Goal: Information Seeking & Learning: Find specific page/section

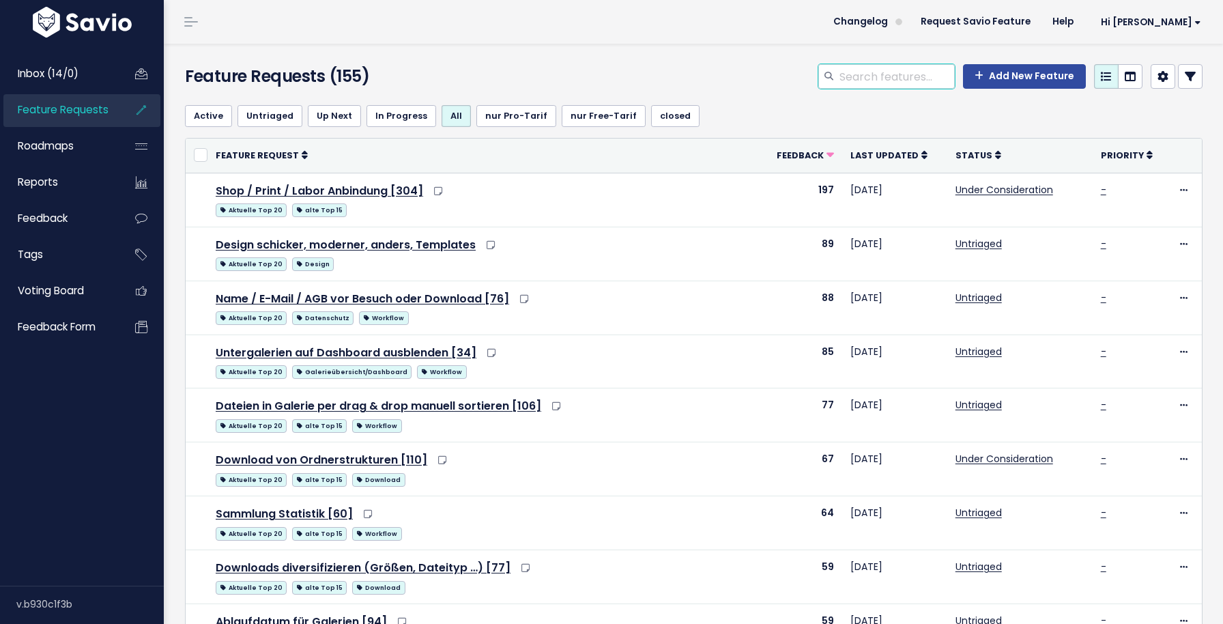
click at [870, 75] on input "search" at bounding box center [896, 76] width 117 height 25
type input "p"
type input "Präsentations-Modus"
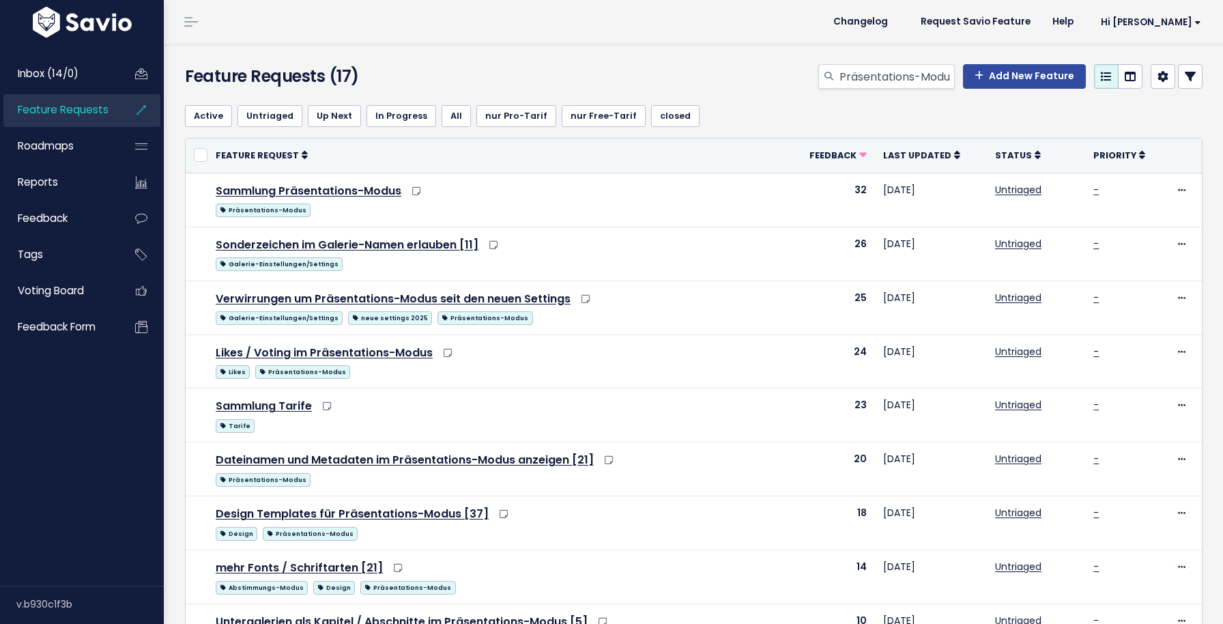
click at [870, 75] on input "Präsentations-Modus" at bounding box center [896, 76] width 117 height 25
type input "[PERSON_NAME]"
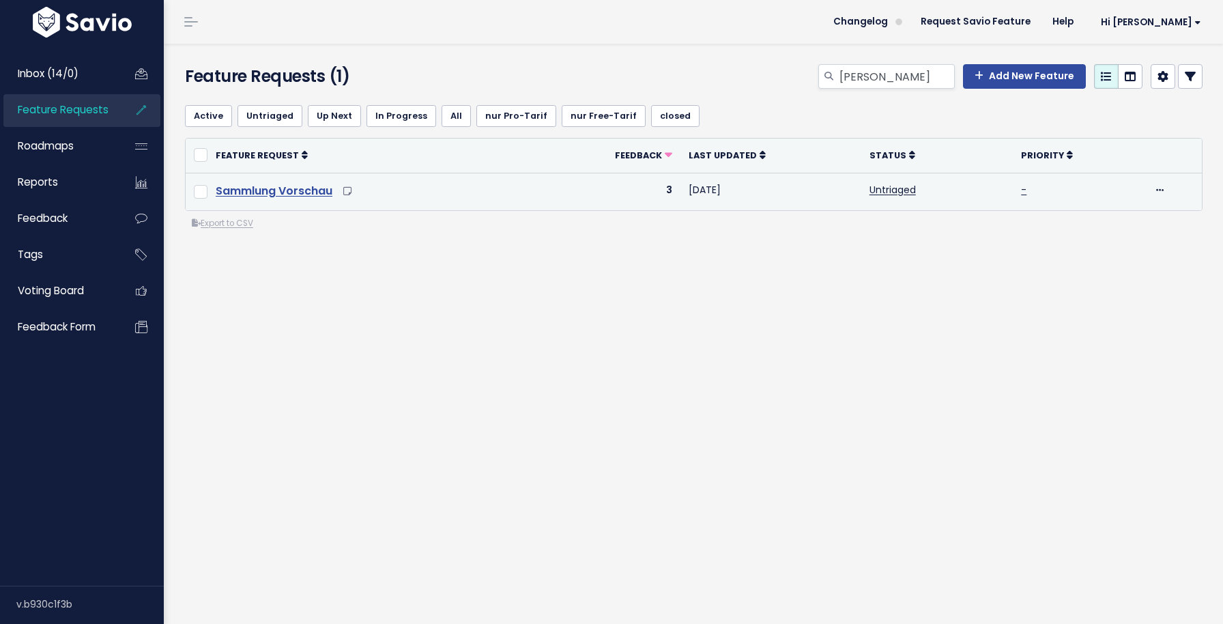
click at [310, 190] on link "Sammlung Vorschau" at bounding box center [274, 191] width 117 height 16
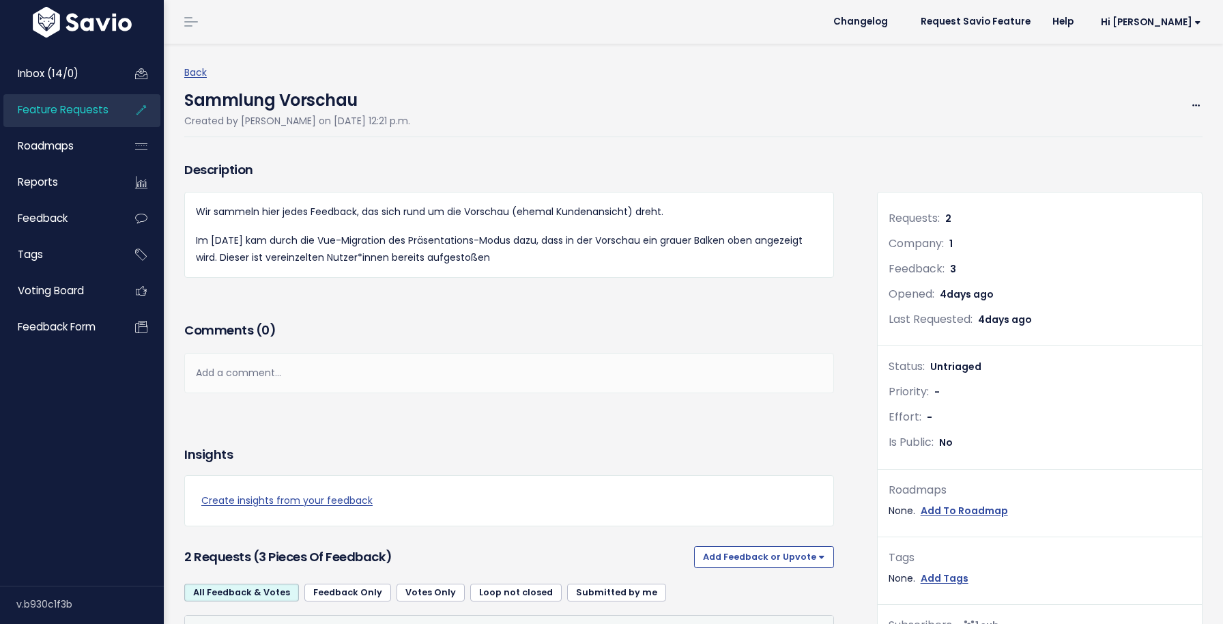
scroll to position [416, 0]
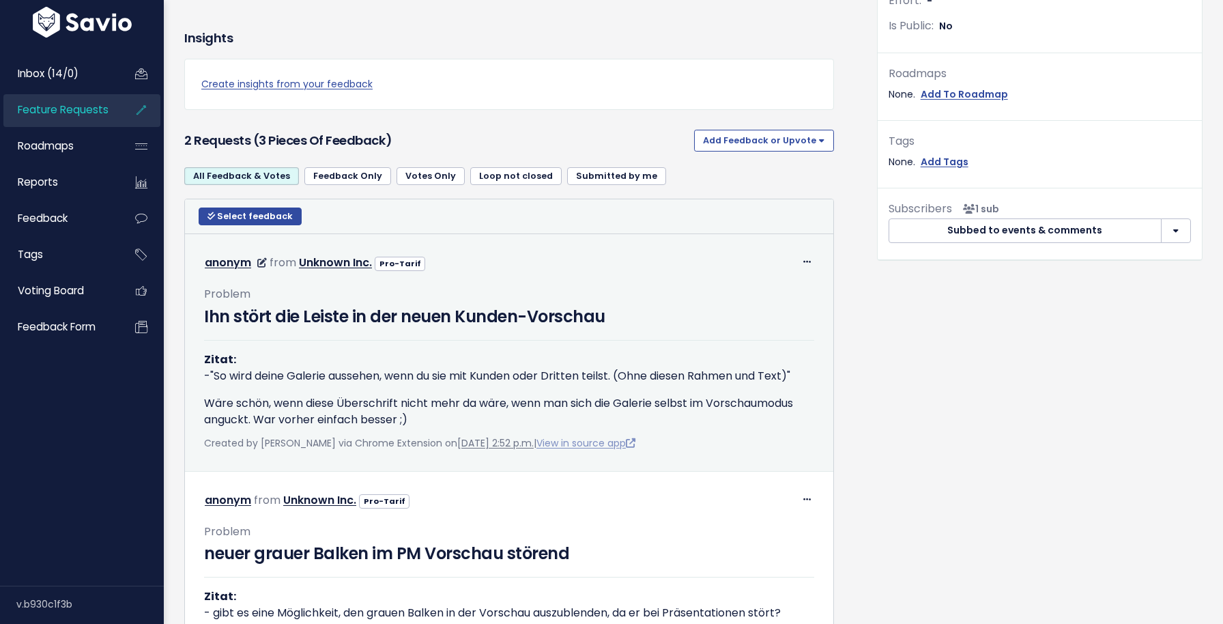
click at [586, 446] on link "View in source app" at bounding box center [585, 443] width 99 height 14
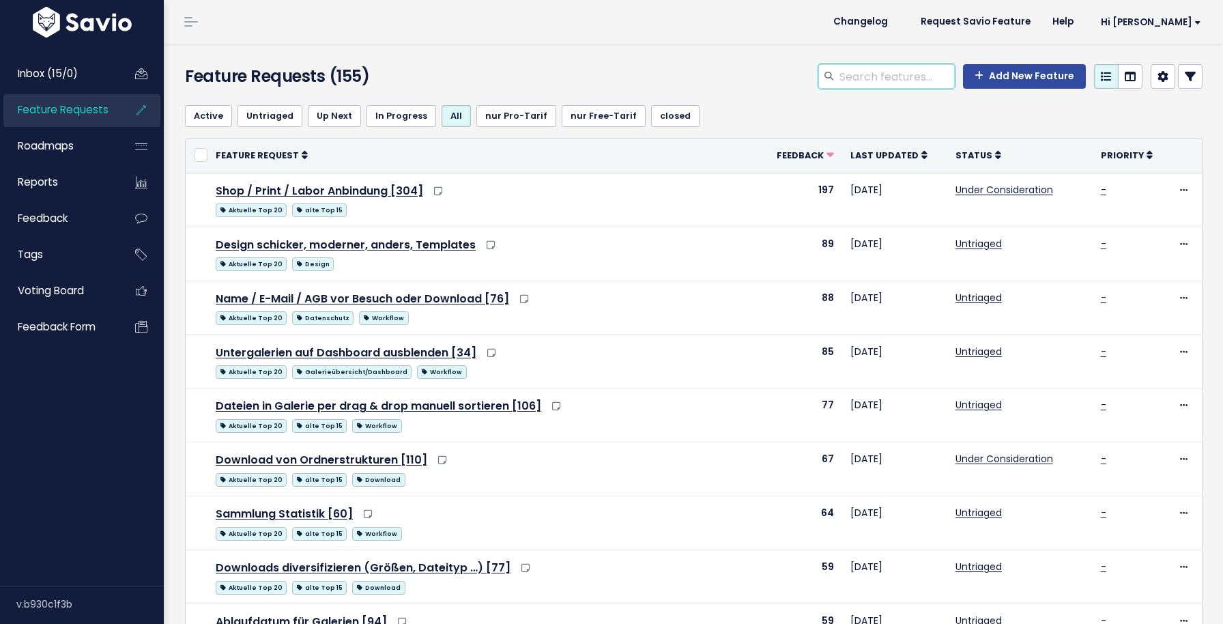
click at [870, 81] on input "search" at bounding box center [896, 76] width 117 height 25
type input "downlaod"
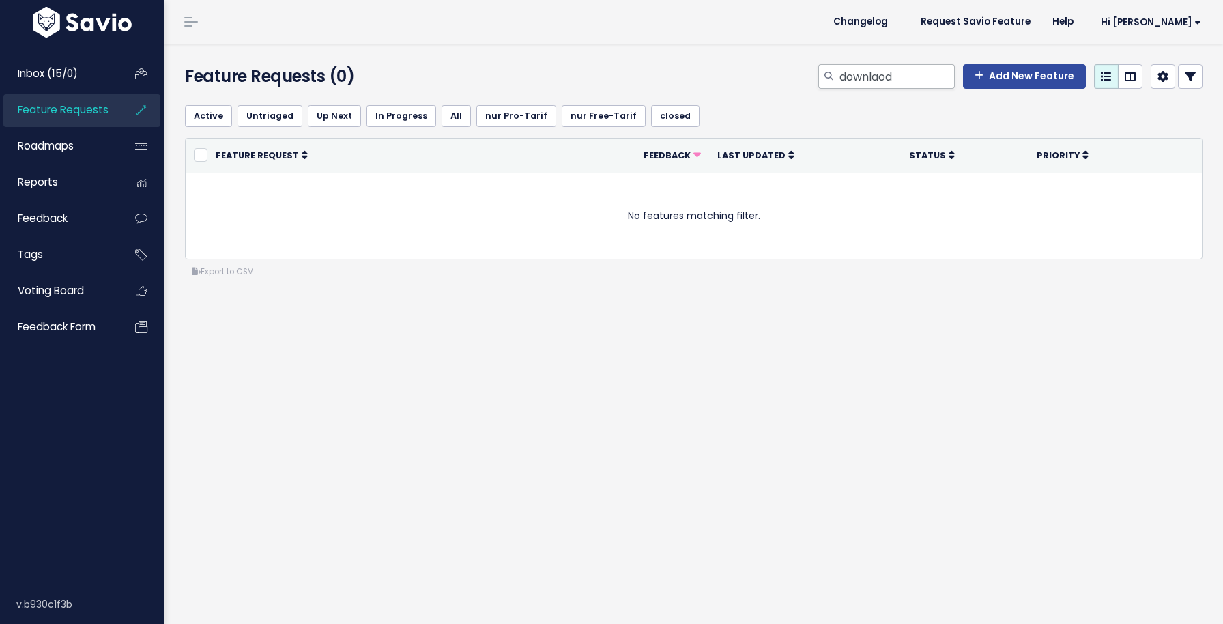
click at [889, 79] on input "downlaod" at bounding box center [896, 76] width 117 height 25
type input "download"
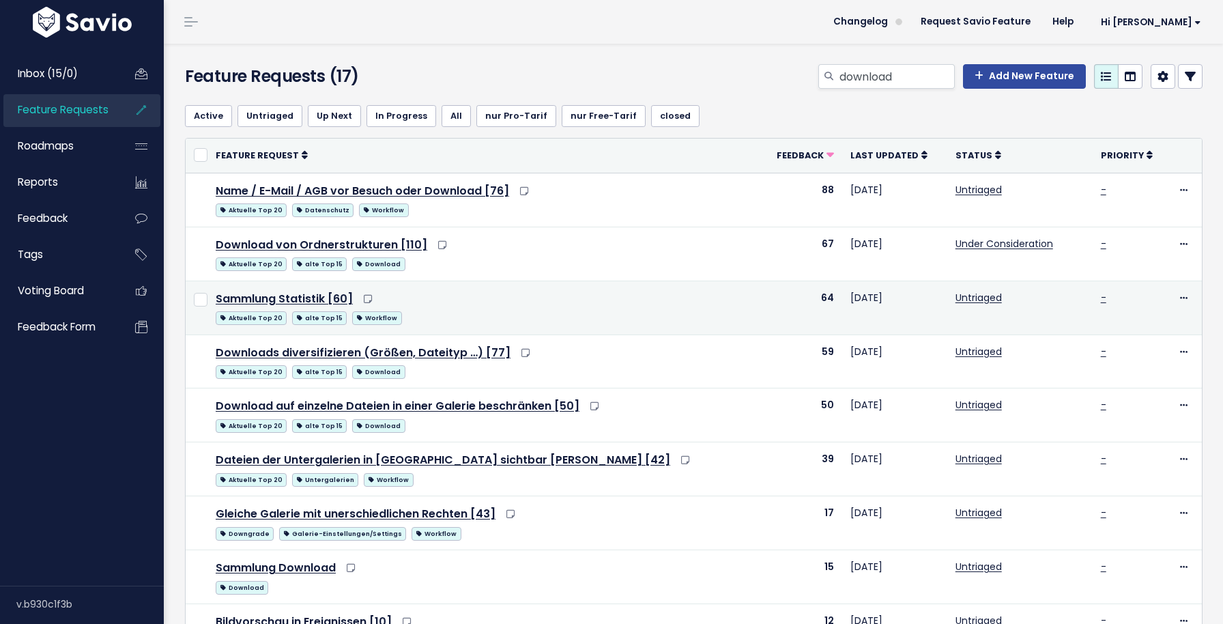
scroll to position [130, 0]
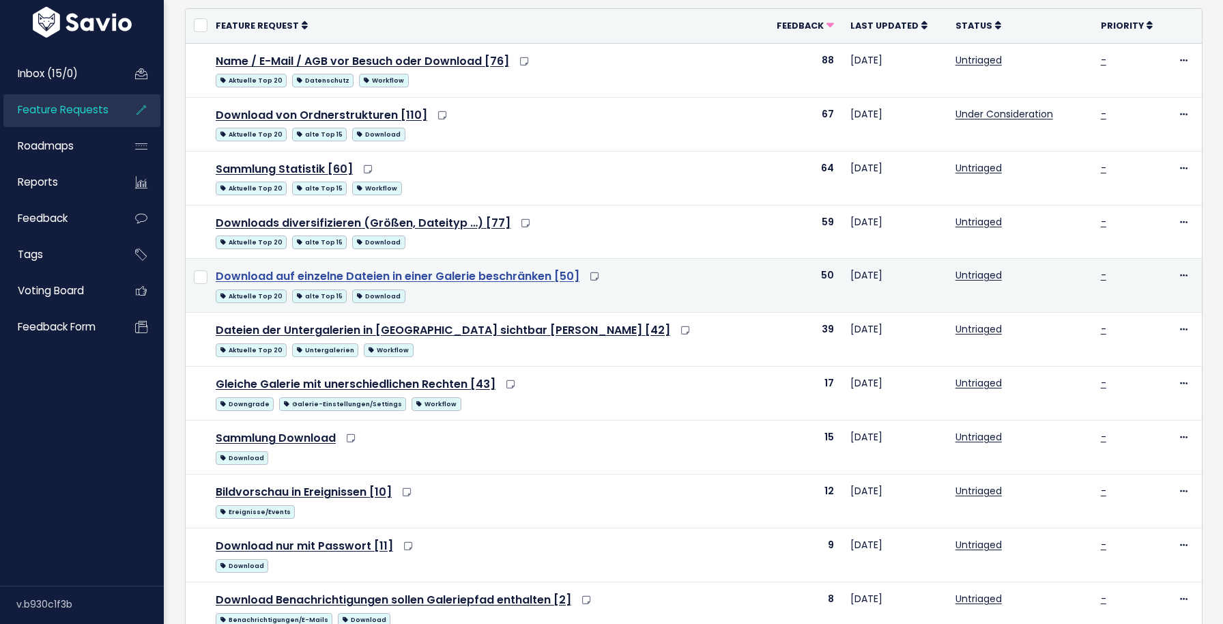
click at [485, 280] on link "Download auf einzelne Dateien in einer Galerie beschränken [50]" at bounding box center [398, 276] width 364 height 16
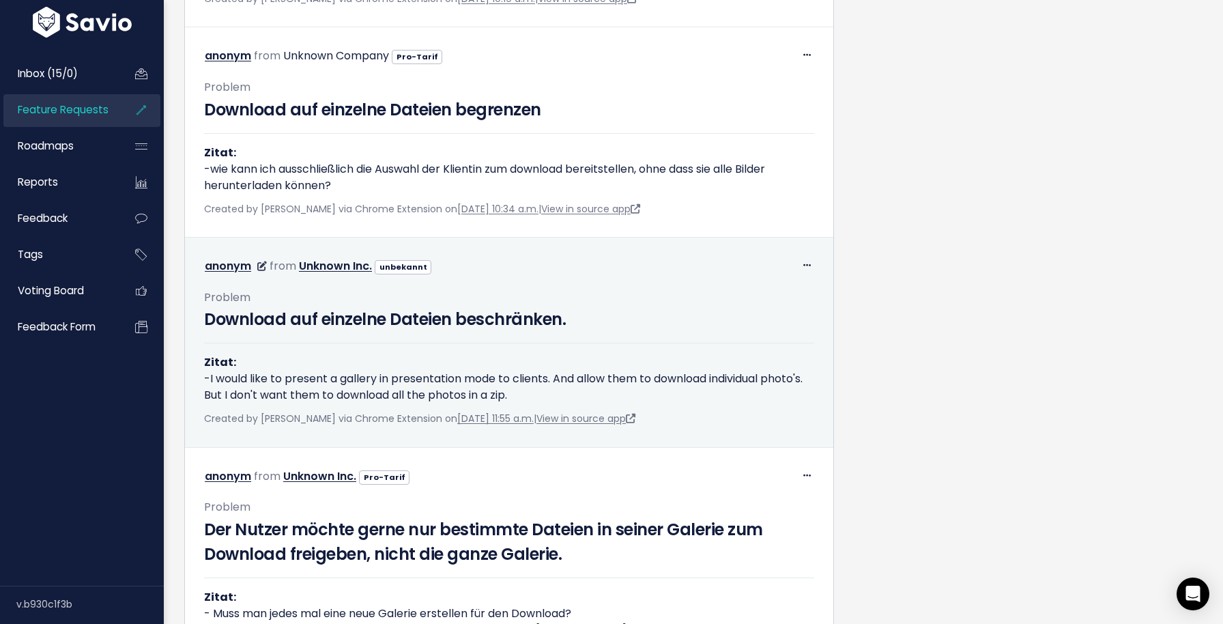
scroll to position [3196, 0]
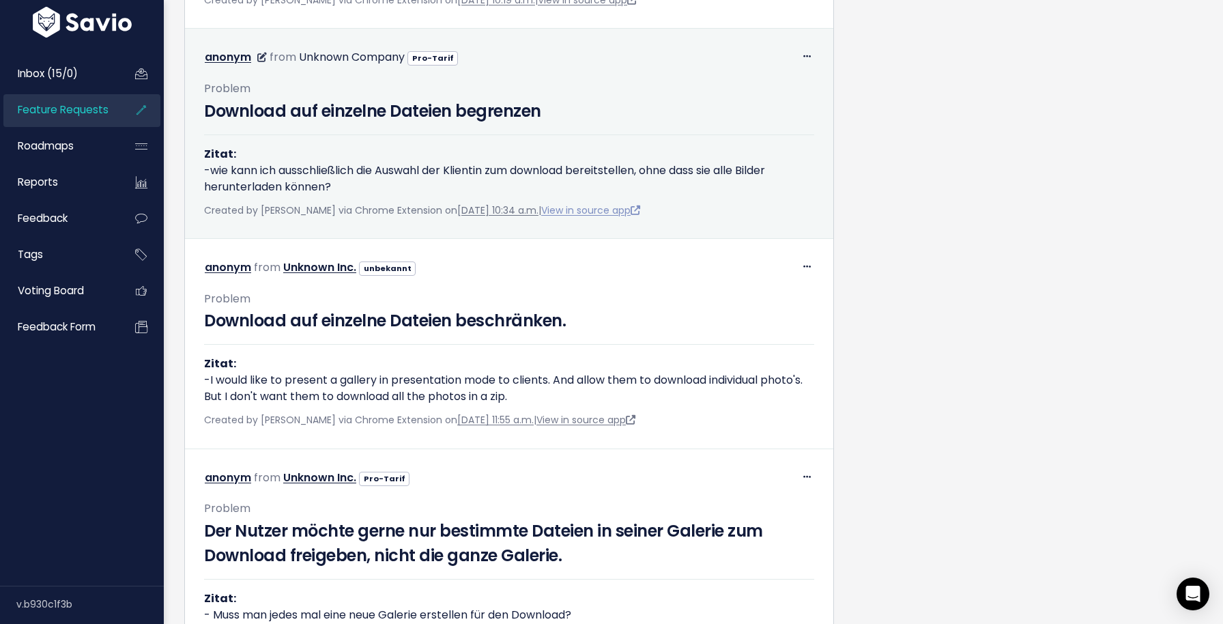
click at [626, 207] on link "View in source app" at bounding box center [590, 210] width 99 height 14
